Goal: Task Accomplishment & Management: Use online tool/utility

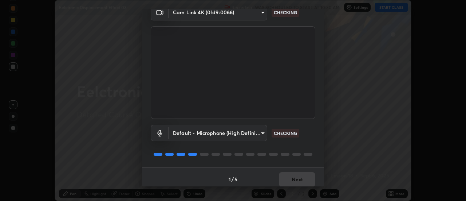
scroll to position [38, 0]
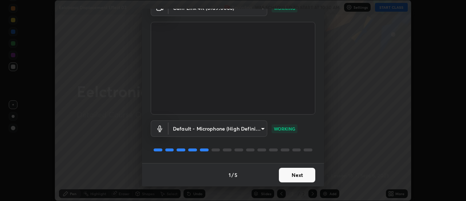
click at [294, 174] on button "Next" at bounding box center [297, 174] width 36 height 15
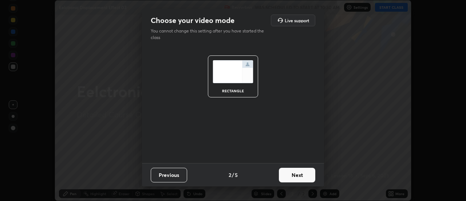
click at [292, 174] on button "Next" at bounding box center [297, 174] width 36 height 15
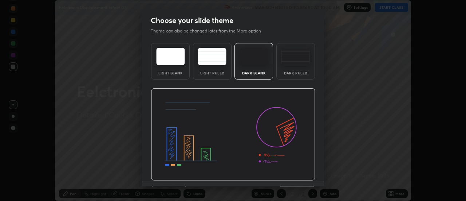
click at [292, 175] on img at bounding box center [233, 134] width 164 height 92
click at [291, 174] on img at bounding box center [233, 134] width 164 height 92
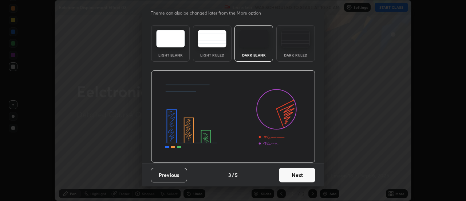
click at [292, 175] on button "Next" at bounding box center [297, 174] width 36 height 15
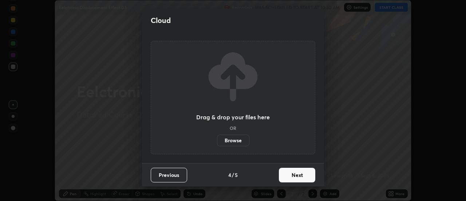
click at [297, 176] on button "Next" at bounding box center [297, 174] width 36 height 15
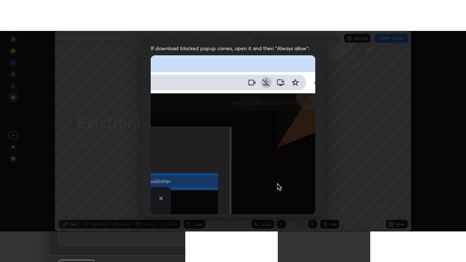
scroll to position [187, 0]
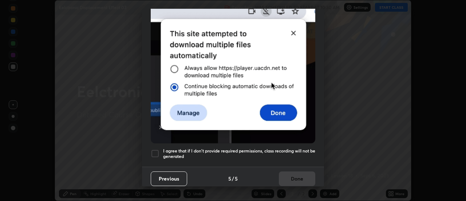
click at [273, 148] on h5 "I agree that if I don't provide required permissions, class recording will not …" at bounding box center [239, 153] width 152 height 11
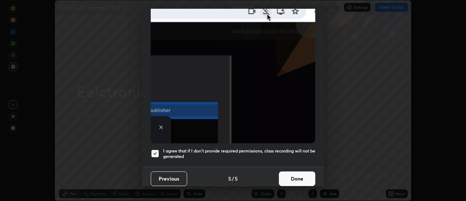
click at [296, 175] on button "Done" at bounding box center [297, 178] width 36 height 15
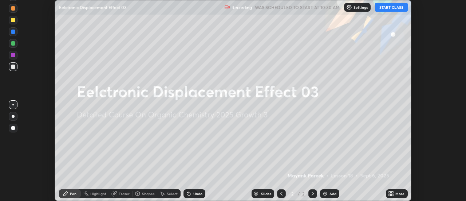
click at [331, 193] on div "Add" at bounding box center [333, 194] width 7 height 4
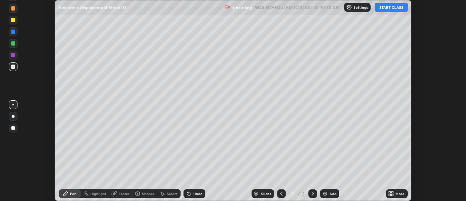
click at [392, 192] on icon at bounding box center [393, 192] width 2 height 2
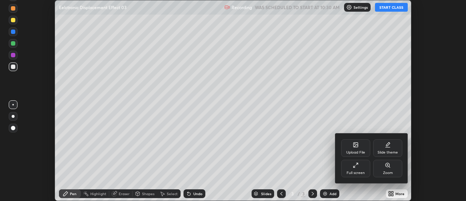
click at [359, 170] on div "Full screen" at bounding box center [355, 167] width 29 height 17
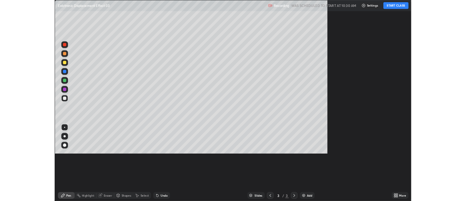
scroll to position [262, 466]
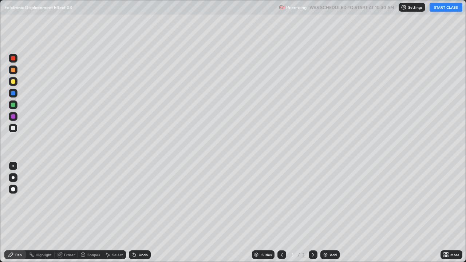
click at [437, 6] on button "START CLASS" at bounding box center [446, 7] width 33 height 9
click at [71, 200] on div "Eraser" at bounding box center [66, 254] width 23 height 9
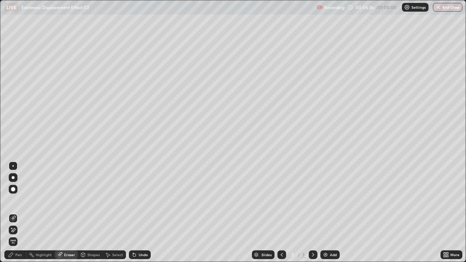
click at [16, 200] on div "Pen" at bounding box center [15, 254] width 22 height 9
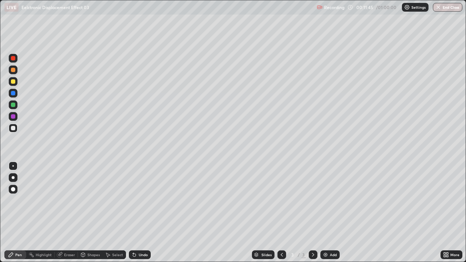
click at [332, 200] on div "Add" at bounding box center [333, 255] width 7 height 4
click at [320, 200] on div "Add" at bounding box center [329, 254] width 19 height 9
click at [15, 200] on div "Pen" at bounding box center [15, 254] width 22 height 9
click at [12, 132] on div at bounding box center [13, 128] width 9 height 9
click at [12, 129] on div at bounding box center [13, 128] width 4 height 4
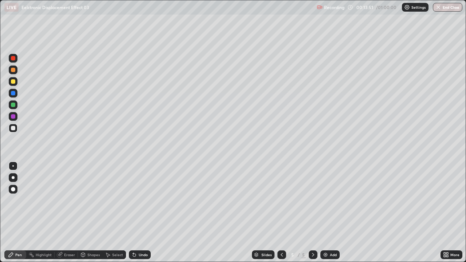
click at [13, 130] on div at bounding box center [13, 128] width 4 height 4
click at [117, 200] on div "Select" at bounding box center [117, 255] width 11 height 4
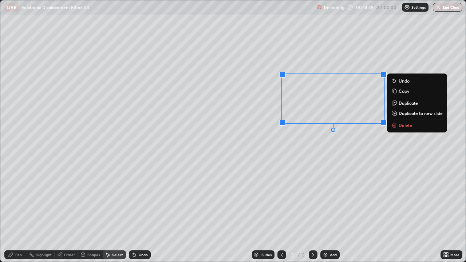
click at [395, 125] on icon at bounding box center [393, 125] width 3 height 3
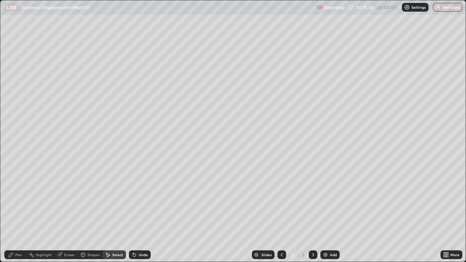
click at [17, 200] on div "Pen" at bounding box center [18, 255] width 7 height 4
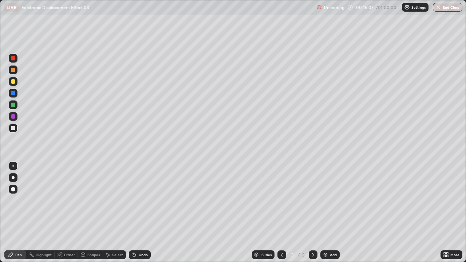
click at [13, 82] on div at bounding box center [13, 81] width 4 height 4
click at [15, 83] on div at bounding box center [13, 81] width 4 height 4
click at [13, 131] on div at bounding box center [13, 128] width 9 height 9
click at [133, 200] on icon at bounding box center [133, 253] width 1 height 1
click at [129, 200] on div "Undo" at bounding box center [140, 254] width 22 height 9
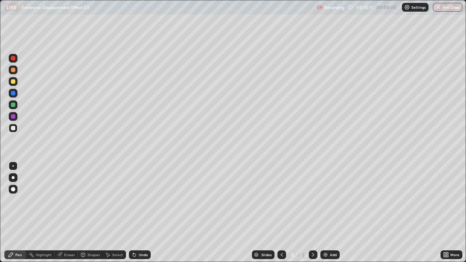
click at [130, 200] on div "Undo" at bounding box center [140, 254] width 22 height 9
click at [134, 200] on icon at bounding box center [134, 255] width 3 height 3
click at [13, 107] on div at bounding box center [13, 105] width 4 height 4
click at [13, 105] on div at bounding box center [13, 105] width 4 height 4
click at [11, 83] on div at bounding box center [13, 81] width 4 height 4
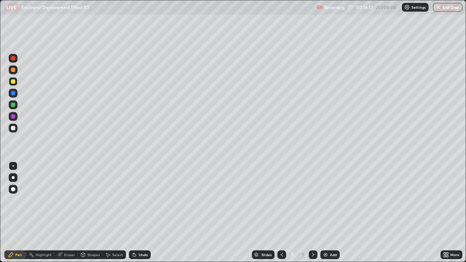
click at [16, 128] on div at bounding box center [13, 128] width 9 height 9
click at [17, 128] on div at bounding box center [13, 128] width 9 height 9
click at [13, 82] on div at bounding box center [13, 81] width 4 height 4
click at [15, 83] on div at bounding box center [13, 81] width 4 height 4
click at [15, 127] on div at bounding box center [13, 128] width 4 height 4
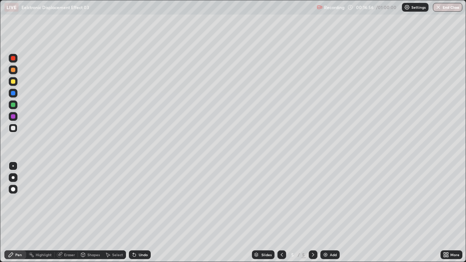
click at [89, 200] on div "Shapes" at bounding box center [90, 254] width 25 height 9
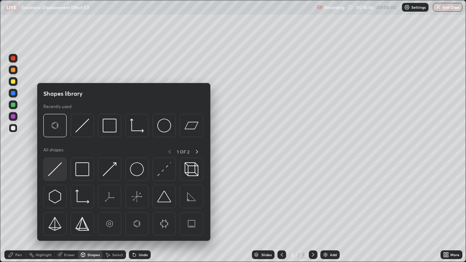
click at [56, 166] on img at bounding box center [55, 169] width 14 height 14
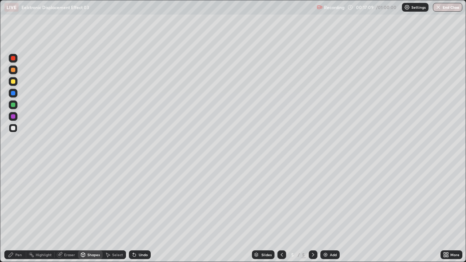
click at [14, 106] on div at bounding box center [13, 105] width 4 height 4
click at [22, 200] on div "Pen" at bounding box center [15, 254] width 22 height 9
click at [14, 131] on div at bounding box center [13, 128] width 9 height 9
click at [14, 130] on div at bounding box center [13, 128] width 9 height 9
click at [137, 200] on div "Undo" at bounding box center [140, 254] width 22 height 9
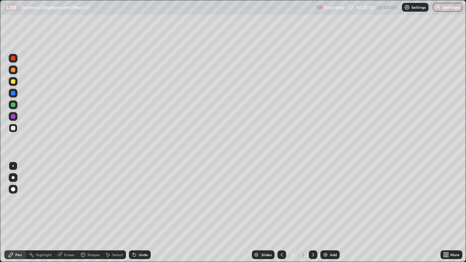
click at [139, 200] on div "Undo" at bounding box center [143, 255] width 9 height 4
click at [143, 200] on div "Undo" at bounding box center [143, 255] width 9 height 4
click at [21, 200] on div "Pen" at bounding box center [18, 255] width 7 height 4
click at [113, 200] on div "Select" at bounding box center [114, 254] width 23 height 9
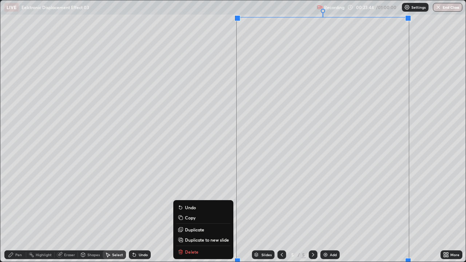
click at [196, 200] on p "Duplicate to new slide" at bounding box center [207, 240] width 44 height 6
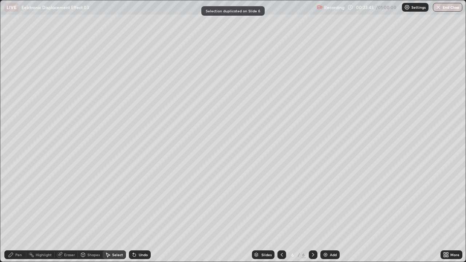
click at [21, 200] on div "Pen" at bounding box center [18, 255] width 7 height 4
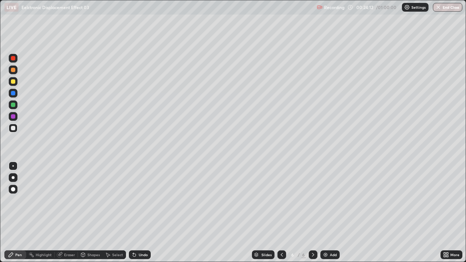
click at [62, 200] on div "Eraser" at bounding box center [66, 254] width 23 height 9
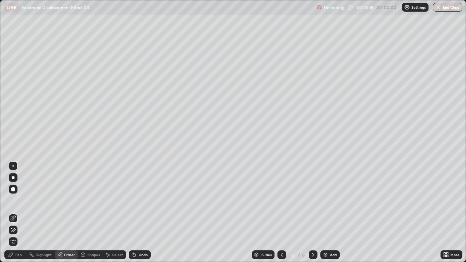
click at [15, 200] on div "Pen" at bounding box center [18, 255] width 7 height 4
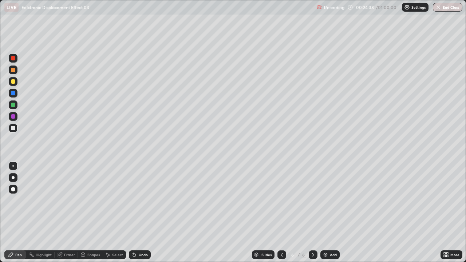
click at [16, 200] on div "Pen" at bounding box center [18, 255] width 7 height 4
click at [15, 131] on div at bounding box center [13, 128] width 9 height 9
click at [15, 82] on div at bounding box center [13, 81] width 4 height 4
click at [13, 82] on div at bounding box center [13, 81] width 4 height 4
click at [13, 129] on div at bounding box center [13, 128] width 4 height 4
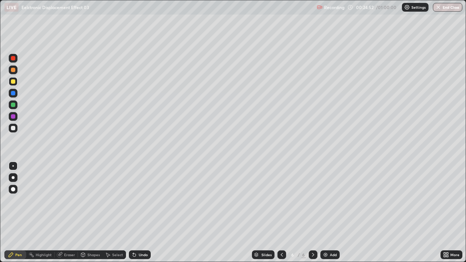
click at [15, 130] on div at bounding box center [13, 128] width 9 height 9
click at [137, 200] on div "Undo" at bounding box center [140, 254] width 22 height 9
click at [135, 200] on icon at bounding box center [134, 255] width 6 height 6
click at [133, 200] on icon at bounding box center [133, 253] width 1 height 1
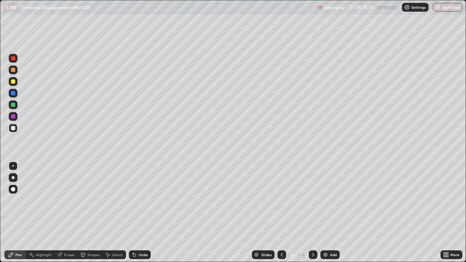
click at [133, 200] on icon at bounding box center [133, 253] width 1 height 1
click at [137, 200] on div "Undo" at bounding box center [140, 254] width 22 height 9
click at [134, 200] on icon at bounding box center [134, 255] width 3 height 3
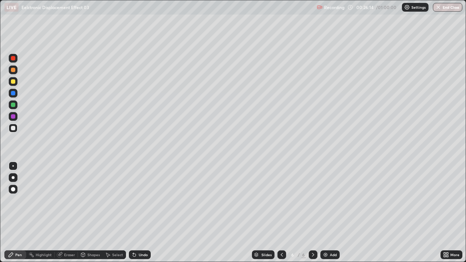
click at [19, 125] on div at bounding box center [13, 128] width 12 height 12
click at [18, 124] on div at bounding box center [13, 128] width 12 height 12
click at [13, 105] on div at bounding box center [13, 105] width 4 height 4
click at [15, 106] on div at bounding box center [13, 105] width 4 height 4
click at [12, 129] on div at bounding box center [13, 128] width 4 height 4
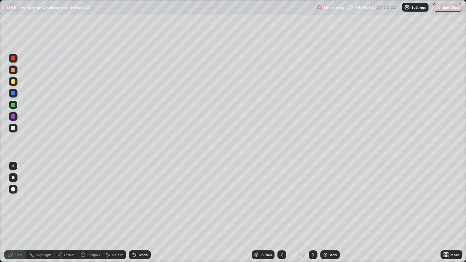
click at [13, 128] on div at bounding box center [13, 128] width 4 height 4
click at [13, 82] on div at bounding box center [13, 81] width 4 height 4
click at [13, 84] on div at bounding box center [13, 81] width 9 height 9
click at [13, 129] on div at bounding box center [13, 128] width 4 height 4
click at [15, 131] on div at bounding box center [13, 128] width 9 height 9
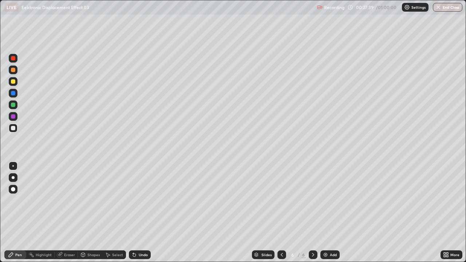
click at [142, 200] on div "Undo" at bounding box center [143, 255] width 9 height 4
click at [139, 200] on div "Undo" at bounding box center [140, 254] width 22 height 9
click at [137, 200] on div "Undo" at bounding box center [140, 254] width 22 height 9
click at [135, 200] on div "Undo" at bounding box center [140, 254] width 22 height 9
click at [131, 200] on div "Undo" at bounding box center [140, 254] width 22 height 9
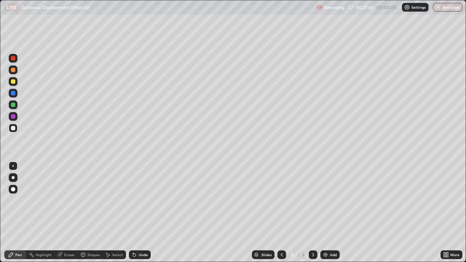
click at [131, 200] on div "Undo" at bounding box center [140, 254] width 22 height 9
click at [132, 200] on div "Undo" at bounding box center [140, 254] width 22 height 9
click at [131, 200] on div "Undo" at bounding box center [140, 254] width 22 height 9
click at [138, 200] on div "Undo" at bounding box center [140, 254] width 22 height 9
click at [113, 200] on div "Select" at bounding box center [117, 255] width 11 height 4
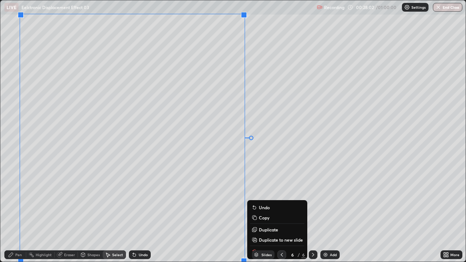
click at [264, 200] on p "Duplicate to new slide" at bounding box center [281, 240] width 44 height 6
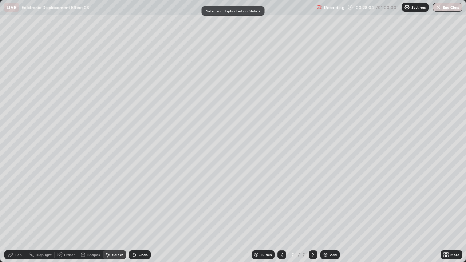
click at [16, 200] on div "Pen" at bounding box center [15, 254] width 22 height 9
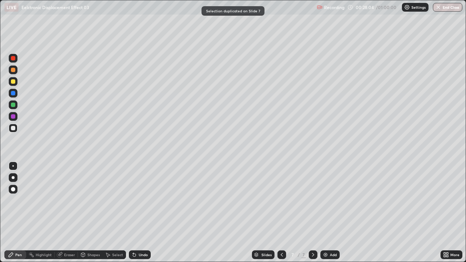
click at [14, 104] on div at bounding box center [13, 105] width 4 height 4
click at [13, 130] on div at bounding box center [13, 128] width 4 height 4
click at [13, 129] on div at bounding box center [13, 128] width 4 height 4
click at [13, 127] on div at bounding box center [13, 128] width 4 height 4
click at [143, 200] on div "Undo" at bounding box center [140, 254] width 22 height 9
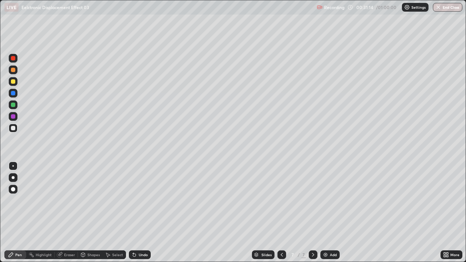
click at [14, 83] on div at bounding box center [13, 81] width 4 height 4
click at [15, 83] on div at bounding box center [13, 81] width 9 height 9
click at [11, 129] on div at bounding box center [13, 128] width 4 height 4
click at [17, 200] on div "Pen" at bounding box center [15, 254] width 22 height 9
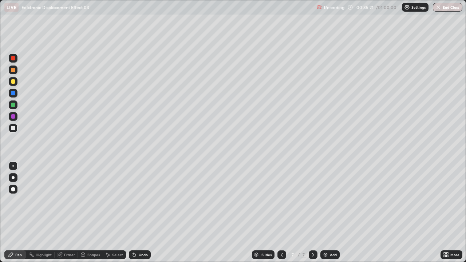
click at [19, 127] on div at bounding box center [13, 128] width 12 height 12
click at [139, 200] on div "Undo" at bounding box center [143, 255] width 9 height 4
click at [145, 200] on div "Undo" at bounding box center [143, 255] width 9 height 4
click at [142, 200] on div "Undo" at bounding box center [143, 255] width 9 height 4
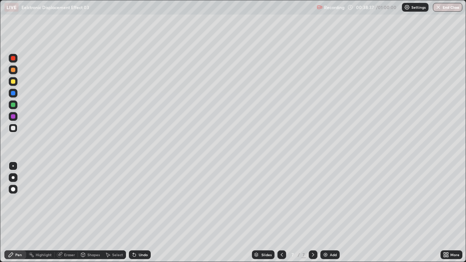
click at [12, 129] on div at bounding box center [13, 128] width 4 height 4
click at [117, 200] on div "Select" at bounding box center [117, 255] width 11 height 4
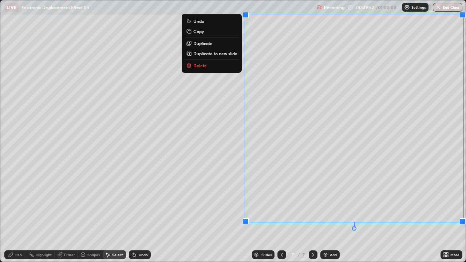
click at [217, 55] on p "Duplicate to new slide" at bounding box center [215, 54] width 44 height 6
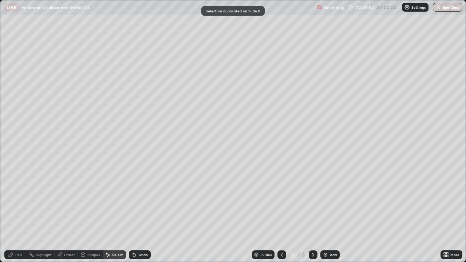
click at [15, 200] on div "Pen" at bounding box center [15, 254] width 22 height 9
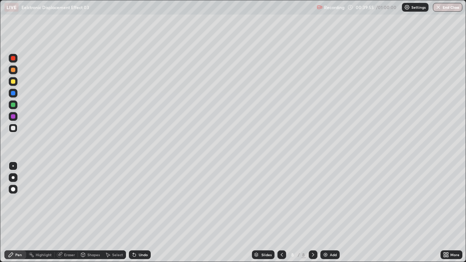
click at [12, 132] on div at bounding box center [13, 128] width 9 height 9
click at [12, 83] on div at bounding box center [13, 81] width 4 height 4
click at [13, 128] on div at bounding box center [13, 128] width 4 height 4
click at [14, 129] on div at bounding box center [13, 128] width 4 height 4
click at [130, 200] on div "Undo" at bounding box center [140, 254] width 22 height 9
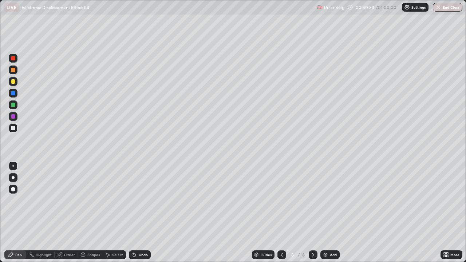
click at [133, 200] on icon at bounding box center [134, 255] width 3 height 3
click at [129, 200] on div "Undo" at bounding box center [140, 254] width 22 height 9
click at [13, 82] on div at bounding box center [13, 81] width 4 height 4
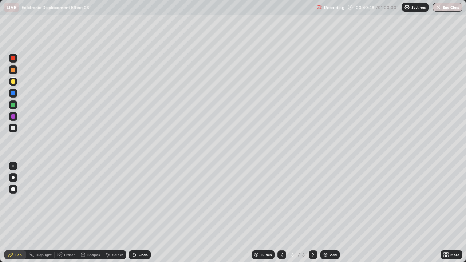
click at [13, 83] on div at bounding box center [13, 81] width 4 height 4
click at [12, 130] on div at bounding box center [13, 128] width 4 height 4
click at [13, 129] on div at bounding box center [13, 128] width 4 height 4
click at [13, 106] on div at bounding box center [13, 105] width 4 height 4
click at [14, 106] on div at bounding box center [13, 105] width 4 height 4
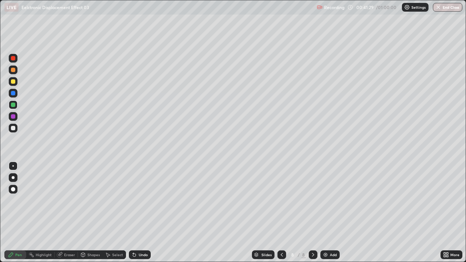
click at [16, 129] on div at bounding box center [13, 128] width 9 height 9
click at [14, 130] on div at bounding box center [13, 128] width 4 height 4
click at [12, 129] on div at bounding box center [13, 128] width 4 height 4
click at [13, 128] on div at bounding box center [13, 128] width 4 height 4
click at [13, 129] on div at bounding box center [13, 128] width 4 height 4
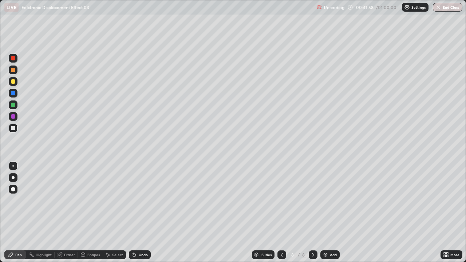
click at [139, 200] on div "Undo" at bounding box center [143, 255] width 9 height 4
click at [133, 200] on div "Undo" at bounding box center [140, 254] width 22 height 9
click at [13, 104] on div at bounding box center [13, 105] width 4 height 4
click at [14, 106] on div at bounding box center [13, 105] width 4 height 4
click at [324, 200] on img at bounding box center [326, 255] width 6 height 6
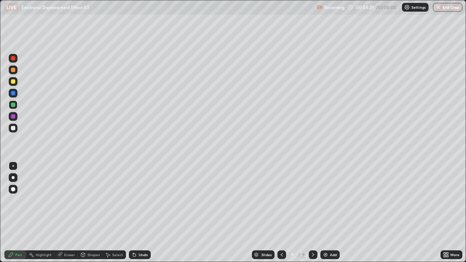
click at [15, 131] on div at bounding box center [13, 128] width 9 height 9
click at [13, 129] on div at bounding box center [13, 128] width 4 height 4
click at [143, 200] on div "Undo" at bounding box center [143, 255] width 9 height 4
click at [135, 200] on div "Undo" at bounding box center [140, 254] width 22 height 9
click at [135, 200] on icon at bounding box center [134, 255] width 6 height 6
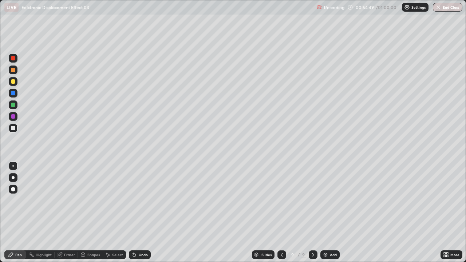
click at [135, 200] on div "Undo" at bounding box center [140, 254] width 22 height 9
click at [135, 200] on icon at bounding box center [134, 255] width 6 height 6
click at [136, 200] on div "Undo" at bounding box center [140, 254] width 22 height 9
click at [363, 9] on div "00:55:08" at bounding box center [365, 7] width 20 height 4
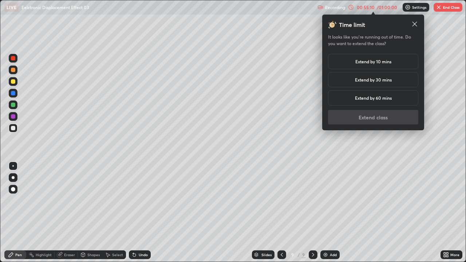
click at [370, 62] on h5 "Extend by 10 mins" at bounding box center [373, 61] width 36 height 7
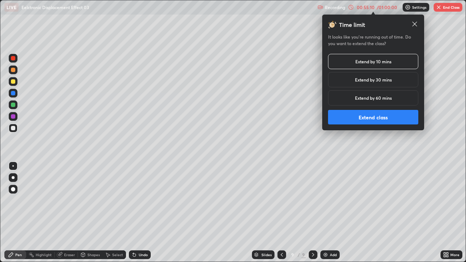
click at [362, 118] on button "Extend class" at bounding box center [373, 117] width 90 height 15
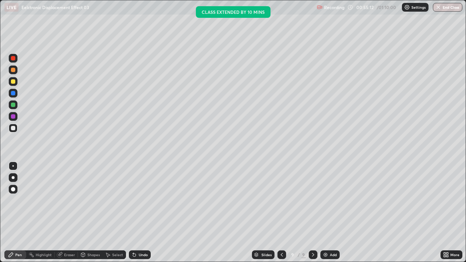
click at [71, 200] on div "Eraser" at bounding box center [69, 255] width 11 height 4
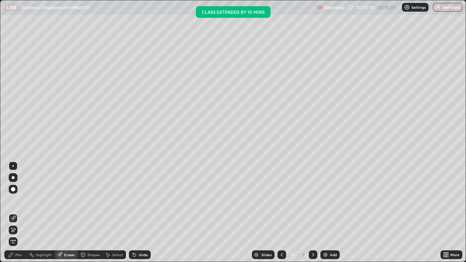
click at [21, 200] on div "Pen" at bounding box center [18, 255] width 7 height 4
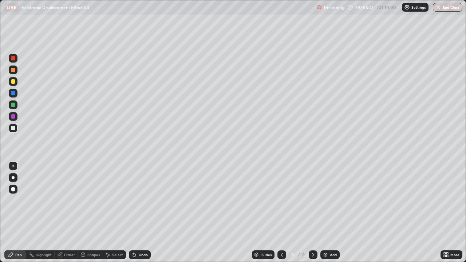
click at [16, 85] on div at bounding box center [13, 81] width 9 height 9
click at [134, 200] on icon at bounding box center [134, 255] width 3 height 3
click at [13, 128] on div at bounding box center [13, 128] width 4 height 4
click at [13, 82] on div at bounding box center [13, 81] width 4 height 4
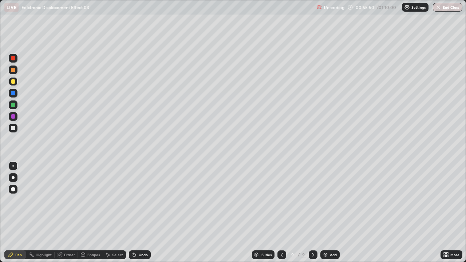
click at [16, 84] on div at bounding box center [13, 81] width 9 height 9
click at [131, 200] on icon at bounding box center [134, 255] width 6 height 6
click at [13, 130] on div at bounding box center [13, 128] width 4 height 4
click at [13, 106] on div at bounding box center [13, 105] width 4 height 4
click at [15, 106] on div at bounding box center [13, 105] width 4 height 4
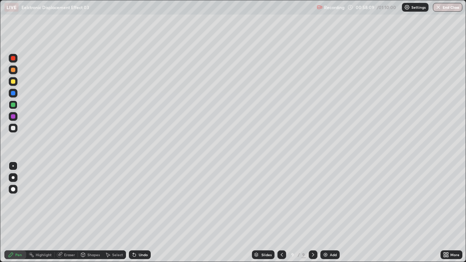
click at [13, 129] on div at bounding box center [13, 128] width 4 height 4
click at [142, 200] on div "Undo" at bounding box center [140, 254] width 22 height 9
click at [334, 200] on div "Add" at bounding box center [333, 255] width 7 height 4
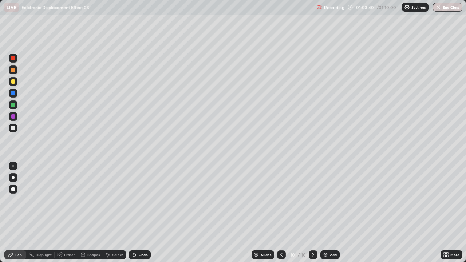
click at [5, 200] on div "Pen" at bounding box center [15, 254] width 22 height 9
click at [133, 200] on icon at bounding box center [133, 253] width 1 height 1
click at [133, 200] on icon at bounding box center [134, 255] width 3 height 3
click at [361, 8] on div "01:05:05" at bounding box center [365, 7] width 20 height 4
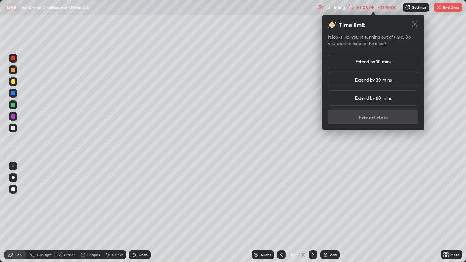
click at [357, 61] on h5 "Extend by 10 mins" at bounding box center [373, 61] width 36 height 7
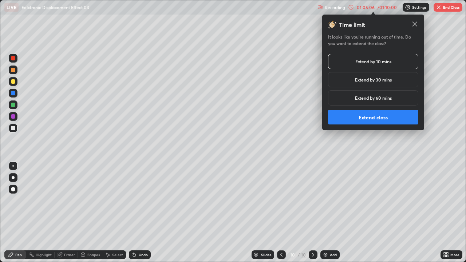
click at [347, 118] on button "Extend class" at bounding box center [373, 117] width 90 height 15
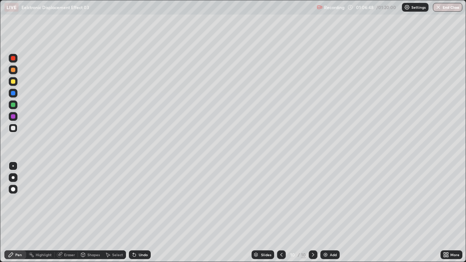
click at [14, 82] on div at bounding box center [13, 81] width 4 height 4
click at [13, 83] on div at bounding box center [13, 81] width 4 height 4
click at [13, 129] on div at bounding box center [13, 128] width 4 height 4
click at [13, 106] on div at bounding box center [13, 105] width 4 height 4
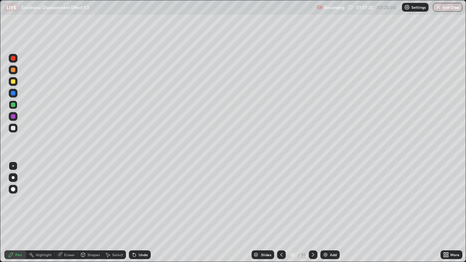
click at [13, 105] on div at bounding box center [13, 105] width 4 height 4
click at [444, 7] on button "End Class" at bounding box center [447, 7] width 29 height 9
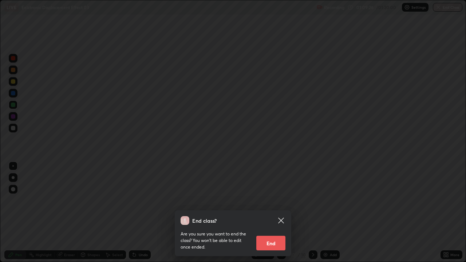
click at [266, 200] on button "End" at bounding box center [270, 243] width 29 height 15
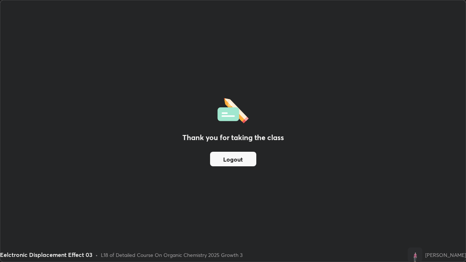
click at [237, 160] on button "Logout" at bounding box center [233, 159] width 46 height 15
click at [237, 159] on button "Logout" at bounding box center [233, 159] width 46 height 15
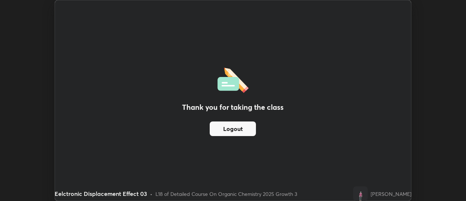
scroll to position [36209, 35944]
